Goal: Task Accomplishment & Management: Manage account settings

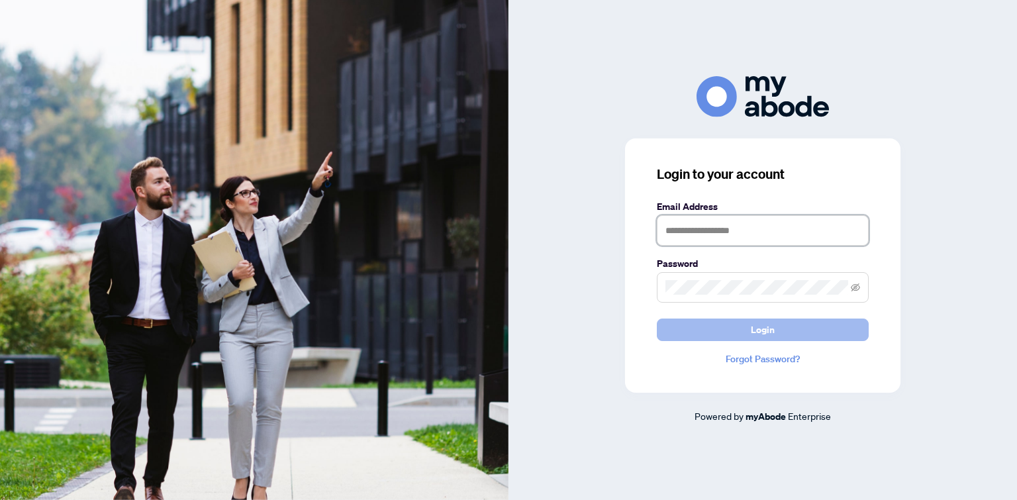
type input "**********"
click at [803, 337] on button "Login" at bounding box center [763, 330] width 212 height 23
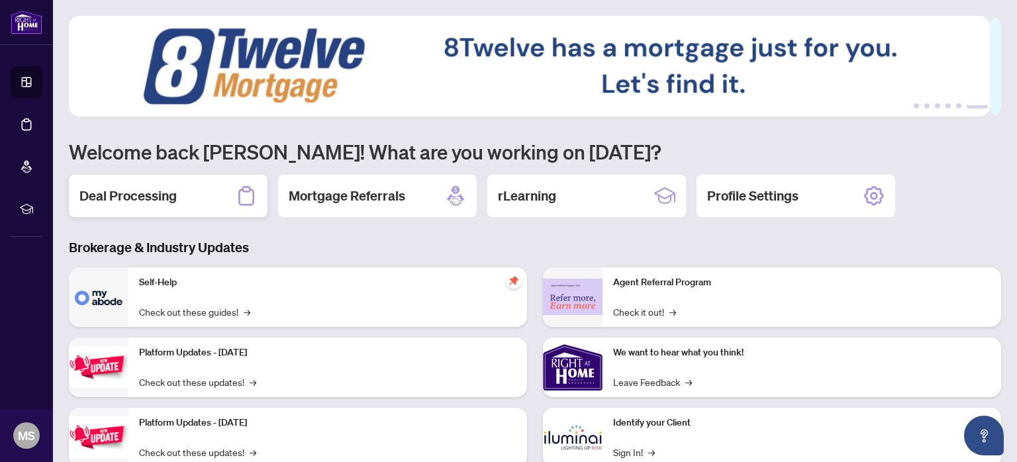
click at [180, 193] on div "Deal Processing" at bounding box center [168, 196] width 199 height 42
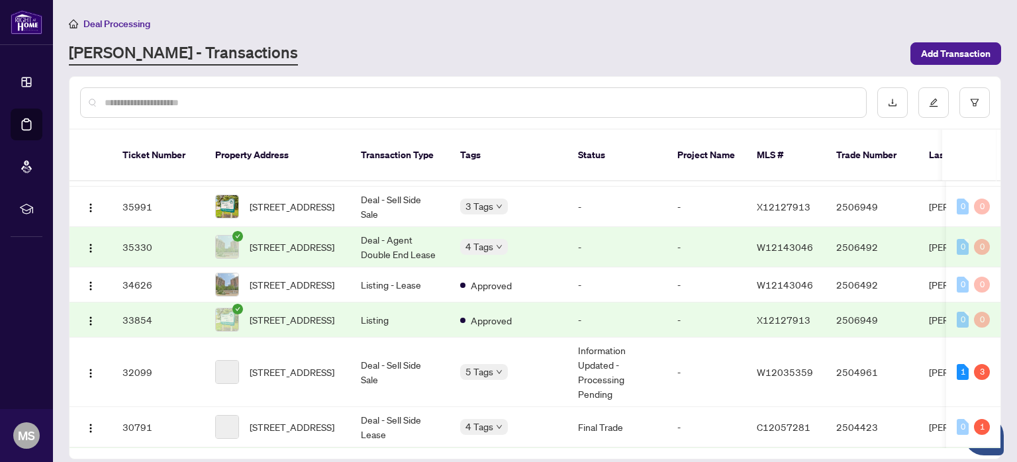
scroll to position [331, 0]
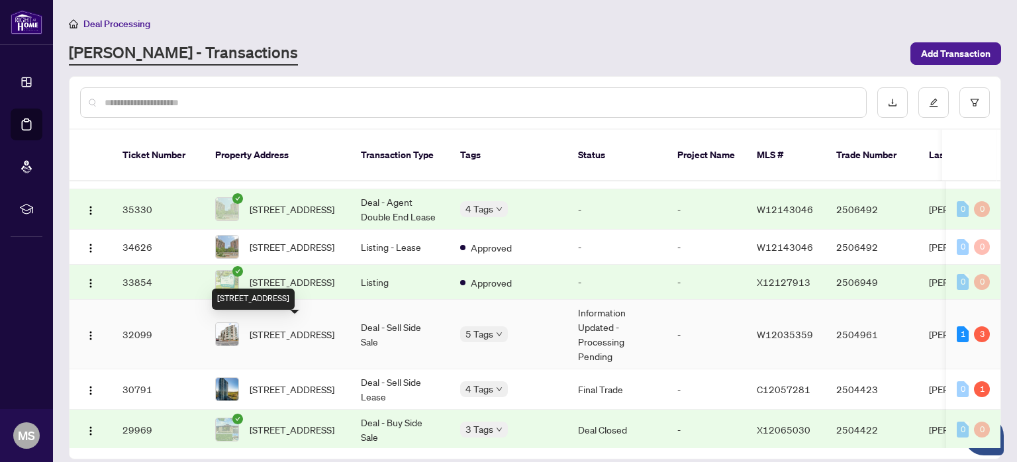
click at [324, 327] on span "[STREET_ADDRESS]" at bounding box center [292, 334] width 85 height 15
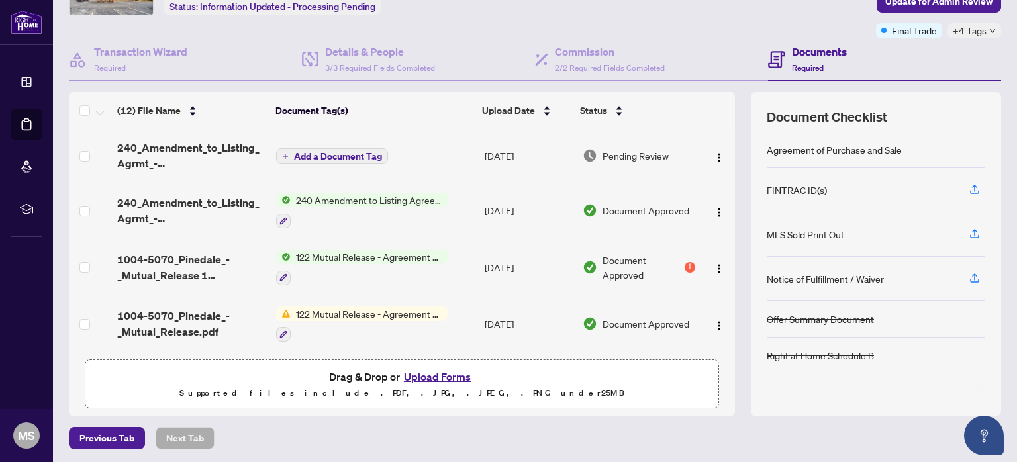
scroll to position [91, 0]
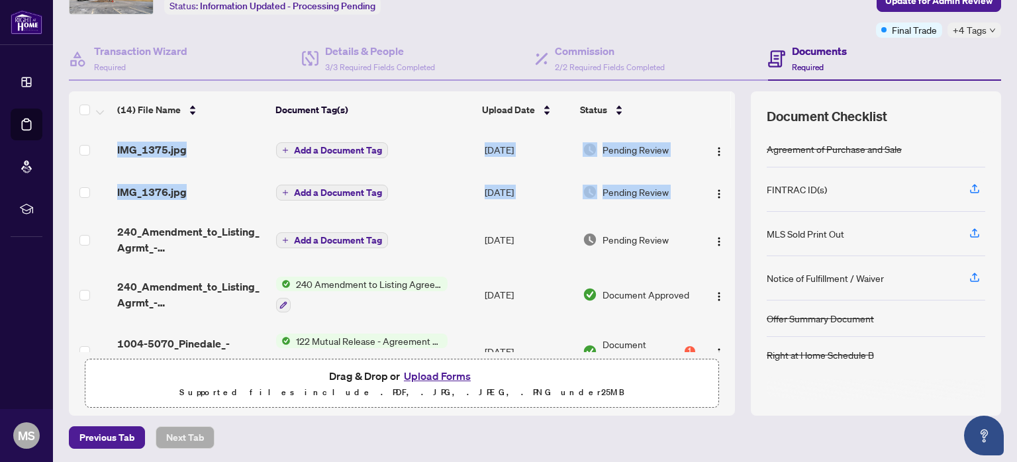
drag, startPoint x: 719, startPoint y: 183, endPoint x: 721, endPoint y: 205, distance: 22.0
click at [721, 205] on div "IMG_1375.jpg Add a Document Tag [DATE] Pending Review IMG_1376.jpg Add a Docume…" at bounding box center [402, 241] width 666 height 224
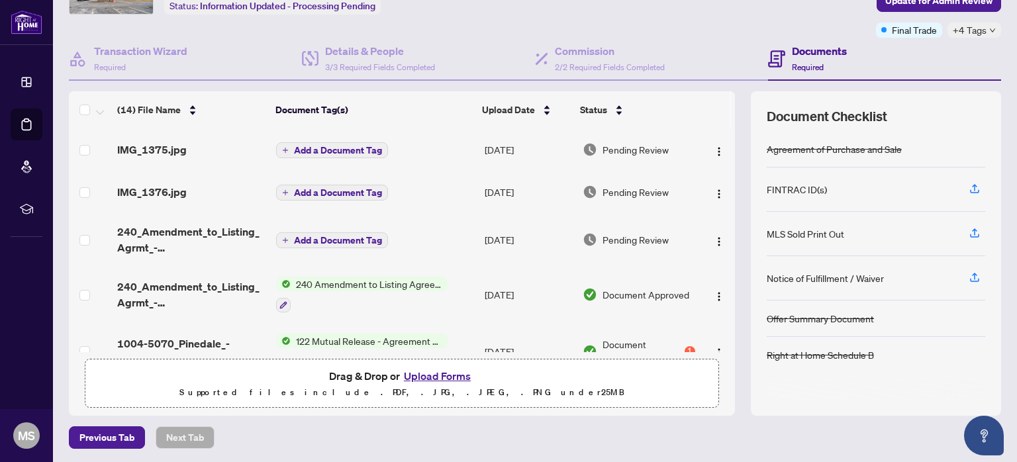
click at [727, 91] on div "(14) File Name Document Tag(s) Upload Date Status IMG_1375.jpg Add a Document T…" at bounding box center [535, 253] width 933 height 325
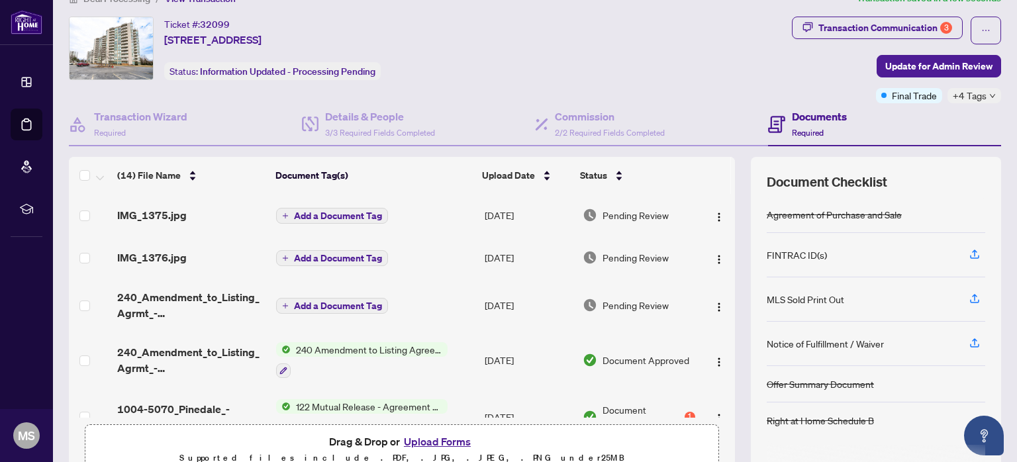
scroll to position [0, 0]
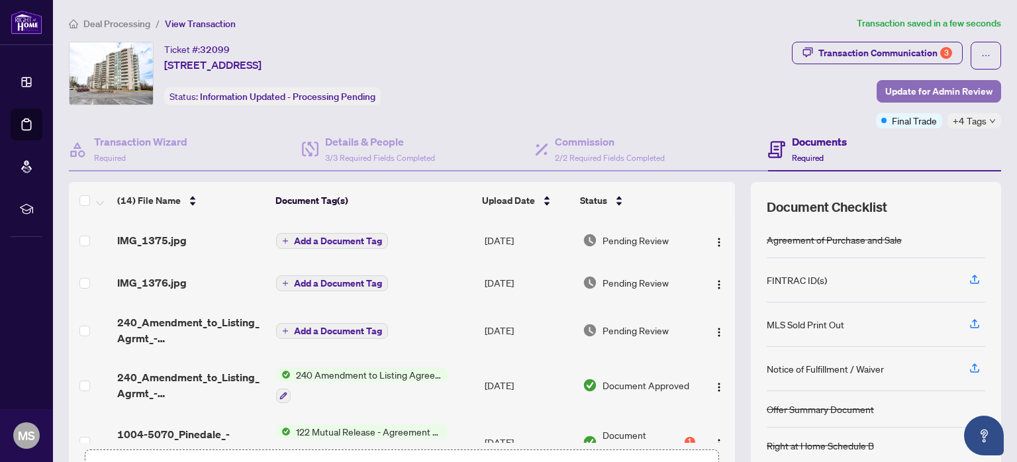
click at [911, 86] on span "Update for Admin Review" at bounding box center [939, 91] width 107 height 21
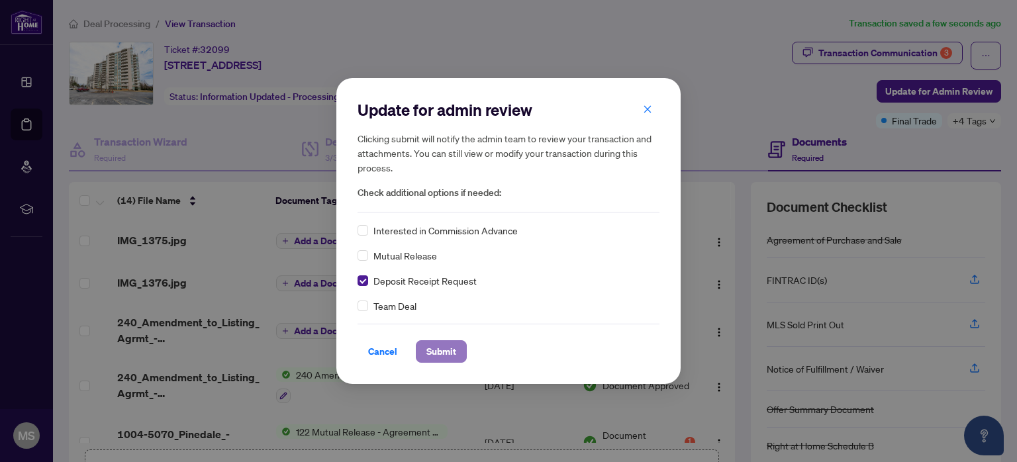
click at [432, 346] on span "Submit" at bounding box center [442, 351] width 30 height 21
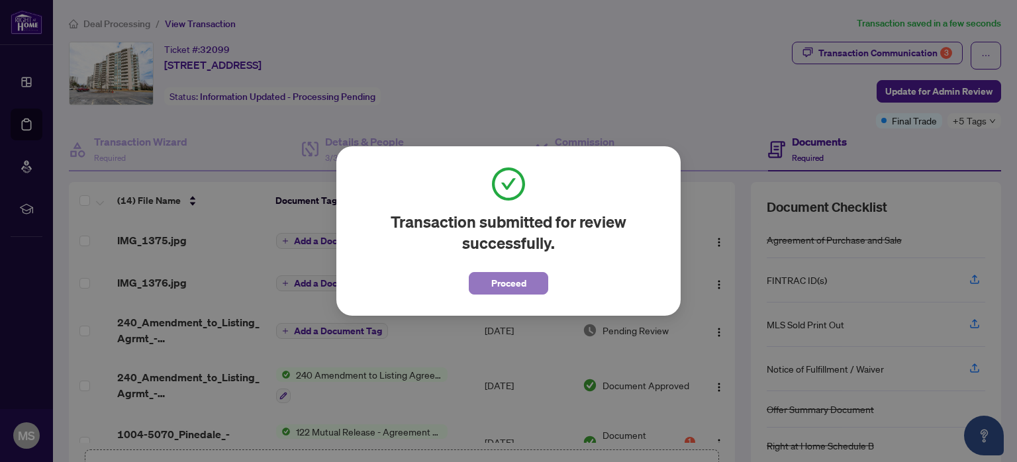
click at [507, 289] on span "Proceed" at bounding box center [509, 283] width 35 height 21
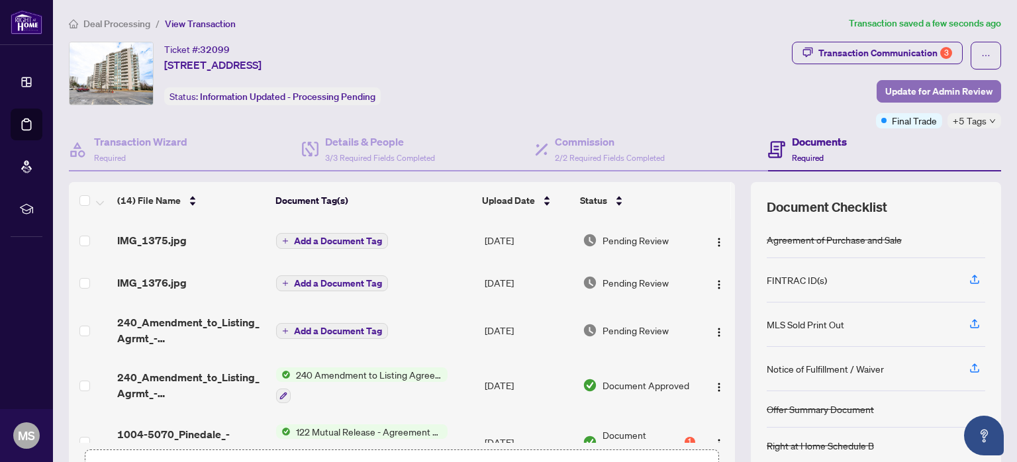
click at [896, 87] on span "Update for Admin Review" at bounding box center [939, 91] width 107 height 21
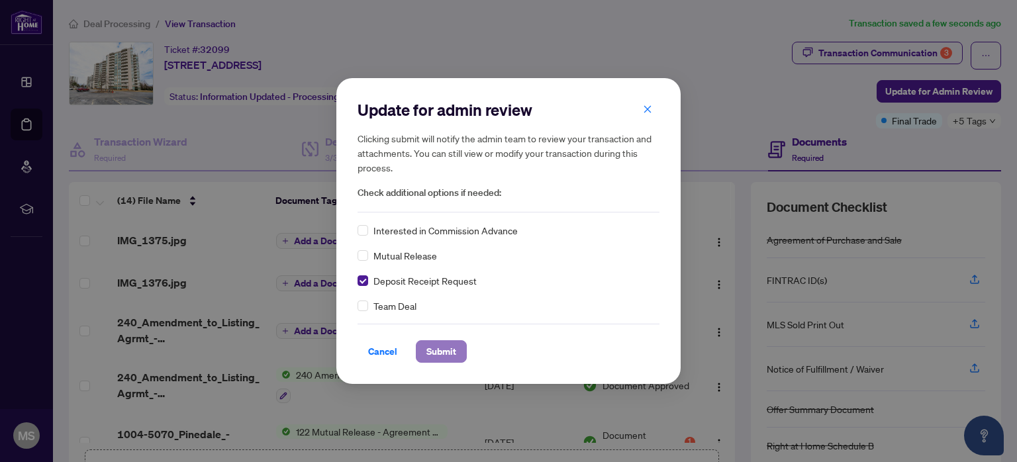
click at [427, 351] on span "Submit" at bounding box center [442, 351] width 30 height 21
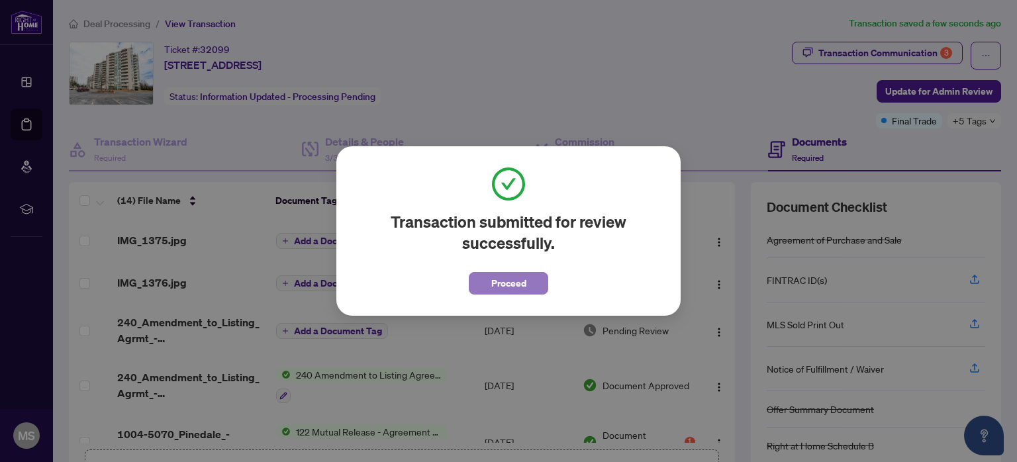
click at [525, 282] on span "Proceed" at bounding box center [509, 283] width 35 height 21
